Goal: Obtain resource: Obtain resource

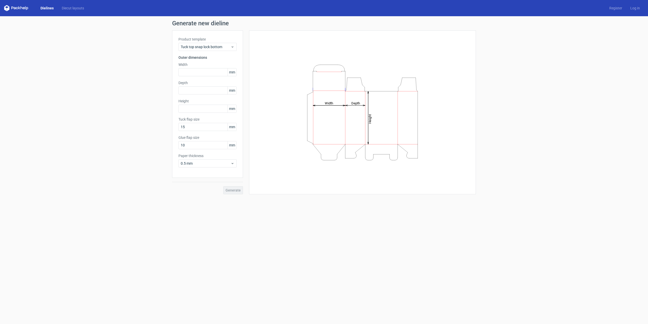
click at [230, 189] on div "Generate" at bounding box center [207, 186] width 71 height 16
click at [202, 70] on input "text" at bounding box center [208, 72] width 58 height 8
click at [204, 86] on div "Product template Tuck top snap lock bottom Outer dimensions Width 10 mm Depth m…" at bounding box center [207, 103] width 71 height 147
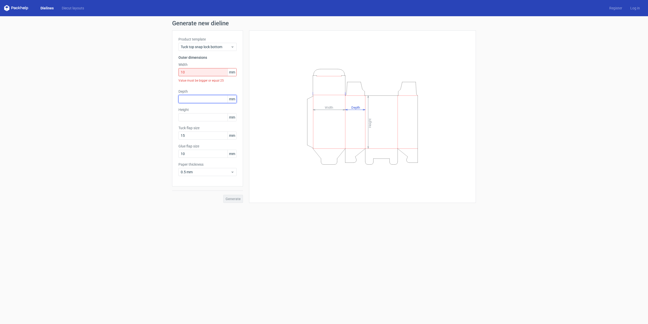
click at [204, 97] on input "text" at bounding box center [208, 99] width 58 height 8
drag, startPoint x: 192, startPoint y: 74, endPoint x: 175, endPoint y: 79, distance: 17.2
click at [175, 79] on div "Product template Tuck top snap lock bottom Outer dimensions Width 10 mm Value m…" at bounding box center [207, 108] width 71 height 156
type input "25"
click at [184, 89] on input "text" at bounding box center [208, 90] width 58 height 8
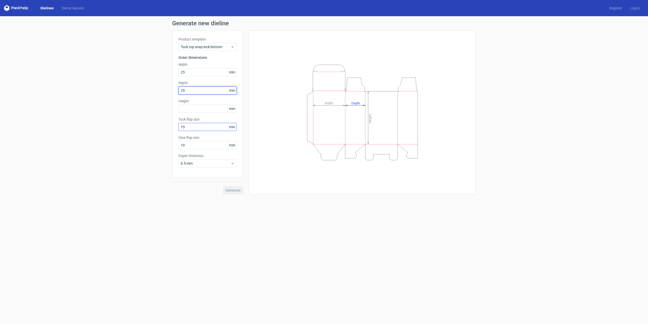
type input "25"
drag, startPoint x: 194, startPoint y: 126, endPoint x: 168, endPoint y: 130, distance: 26.6
click at [168, 130] on div "Generate new dieline Product template Tuck top snap lock bottom Outer dimension…" at bounding box center [324, 107] width 648 height 182
click at [235, 190] on div "Generate" at bounding box center [207, 186] width 71 height 16
click at [198, 45] on span "Tuck top snap lock bottom" at bounding box center [206, 46] width 50 height 5
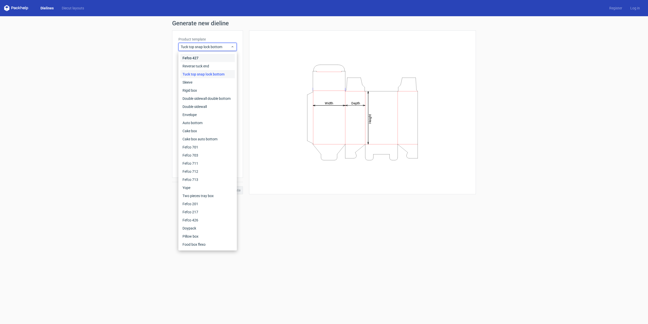
click at [186, 60] on div "Fefco 427" at bounding box center [208, 58] width 54 height 8
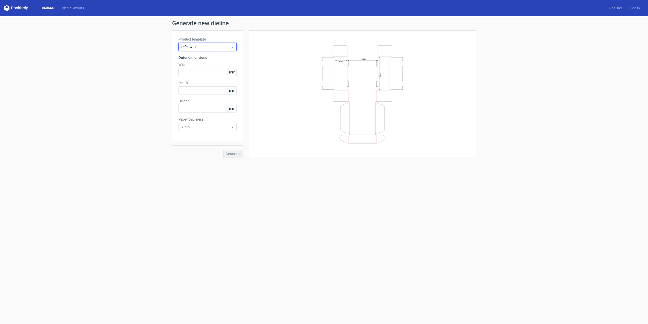
click at [196, 45] on span "Fefco 427" at bounding box center [206, 46] width 50 height 5
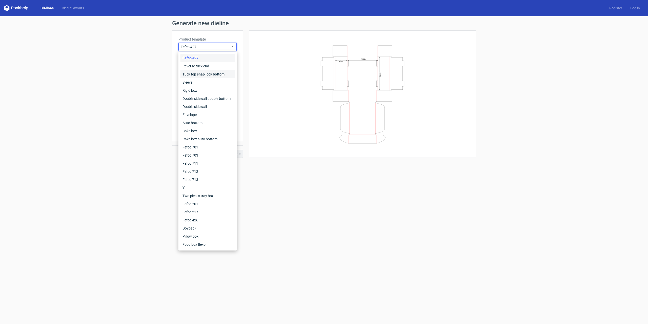
click at [193, 73] on div "Tuck top snap lock bottom" at bounding box center [208, 74] width 54 height 8
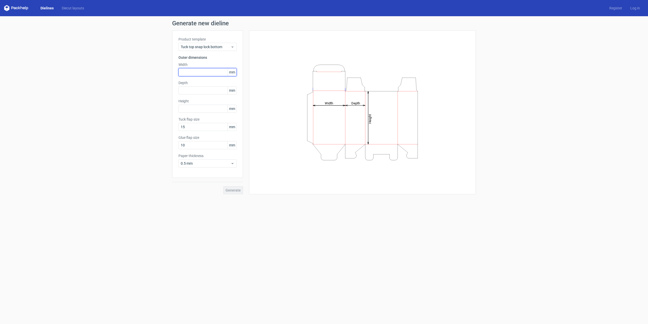
click at [193, 73] on input "text" at bounding box center [208, 72] width 58 height 8
type input "25"
click at [192, 92] on input "text" at bounding box center [208, 90] width 58 height 8
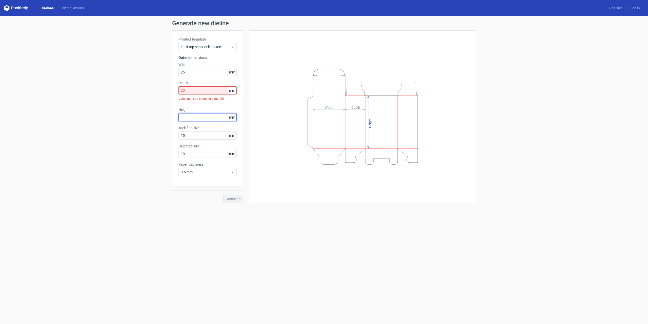
click at [194, 110] on div "Height mm" at bounding box center [208, 114] width 58 height 14
drag, startPoint x: 186, startPoint y: 93, endPoint x: 152, endPoint y: 93, distance: 34.2
click at [152, 93] on div "Generate new dieline Product template Tuck top snap lock bottom Outer dimension…" at bounding box center [324, 111] width 648 height 191
type input "25"
click at [189, 109] on input "text" at bounding box center [208, 109] width 58 height 8
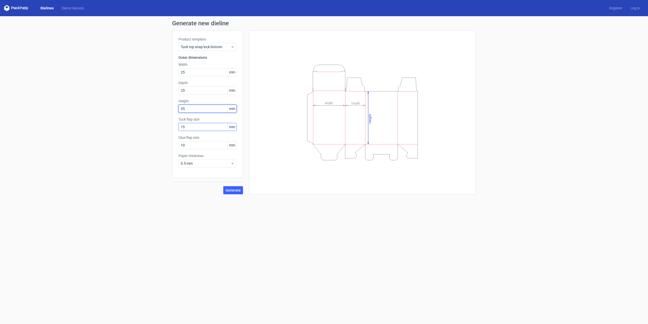
type input "35"
click at [195, 128] on input "15" at bounding box center [208, 127] width 58 height 8
click at [198, 145] on input "10" at bounding box center [208, 145] width 58 height 8
click at [208, 160] on div "0.5 mm" at bounding box center [208, 163] width 58 height 8
click at [187, 190] on div "1 mm" at bounding box center [208, 191] width 54 height 8
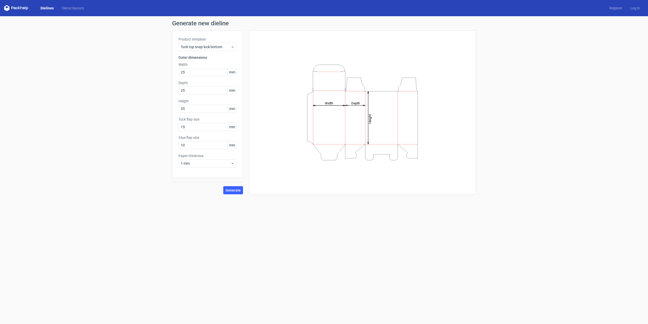
drag, startPoint x: 251, startPoint y: 220, endPoint x: 250, endPoint y: 217, distance: 3.9
click at [250, 220] on form "Generate new dieline Product template Tuck top snap lock bottom Outer dimension…" at bounding box center [324, 170] width 648 height 308
click at [239, 187] on button "Generate" at bounding box center [233, 190] width 20 height 8
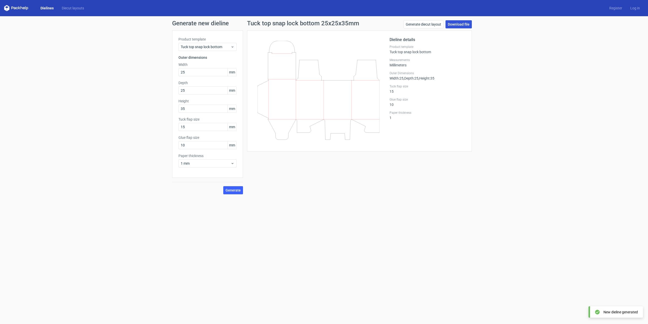
click at [462, 21] on link "Download file" at bounding box center [459, 24] width 26 height 8
click at [215, 48] on span "Tuck top snap lock bottom" at bounding box center [206, 46] width 50 height 5
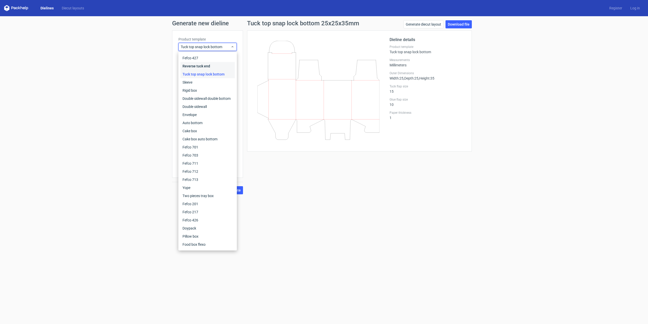
click at [216, 62] on div "Reverse tuck end" at bounding box center [208, 66] width 54 height 8
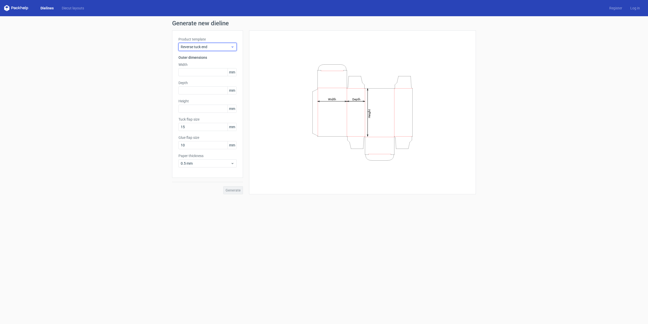
click at [194, 49] on span "Reverse tuck end" at bounding box center [206, 46] width 50 height 5
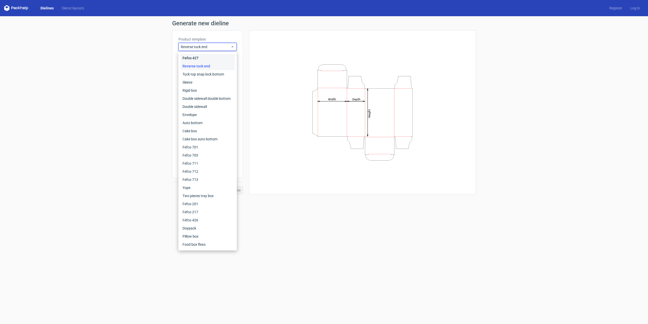
click at [197, 55] on div "Fefco 427" at bounding box center [208, 58] width 54 height 8
